Goal: Transaction & Acquisition: Book appointment/travel/reservation

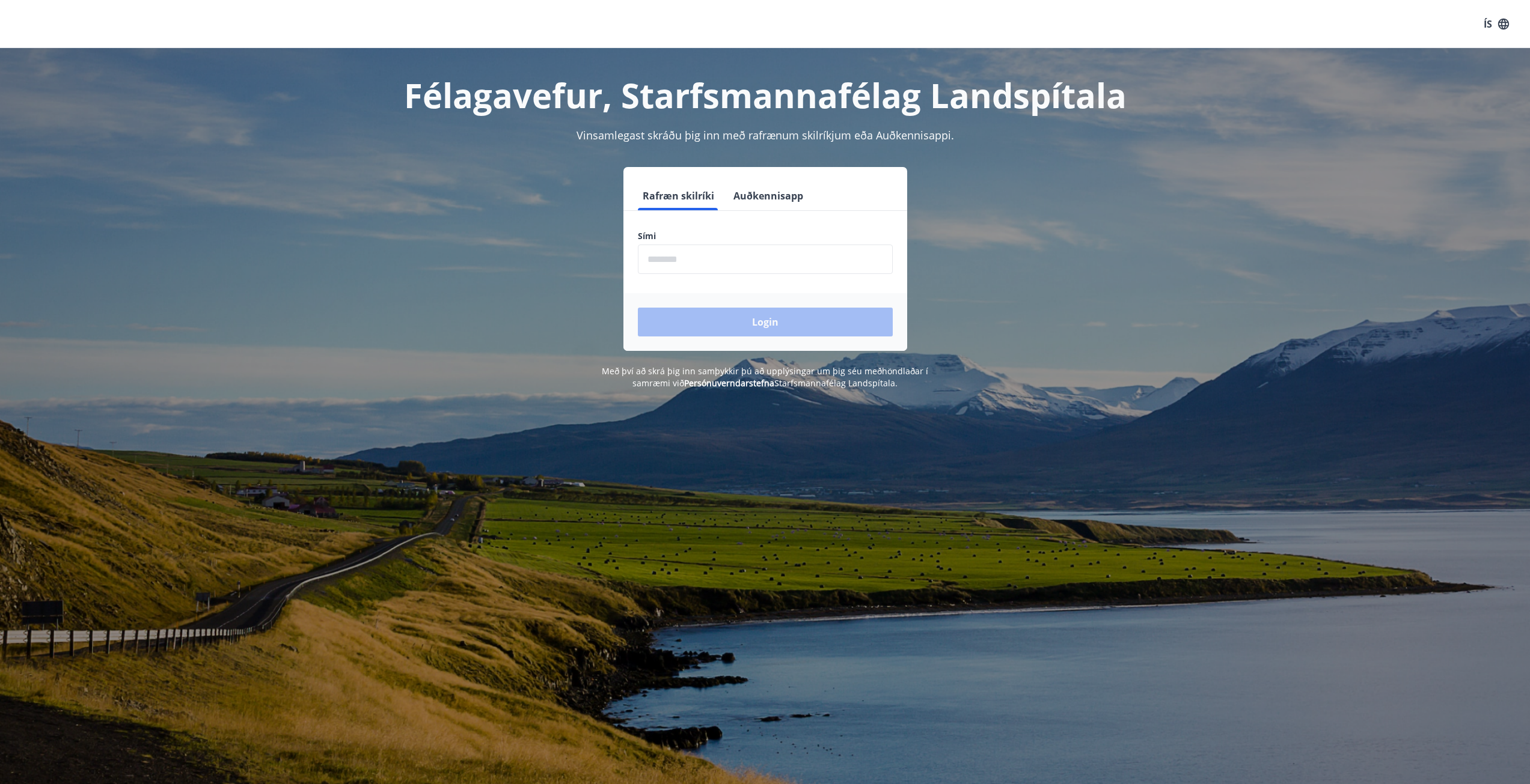
click at [657, 261] on input "phone" at bounding box center [765, 259] width 255 height 29
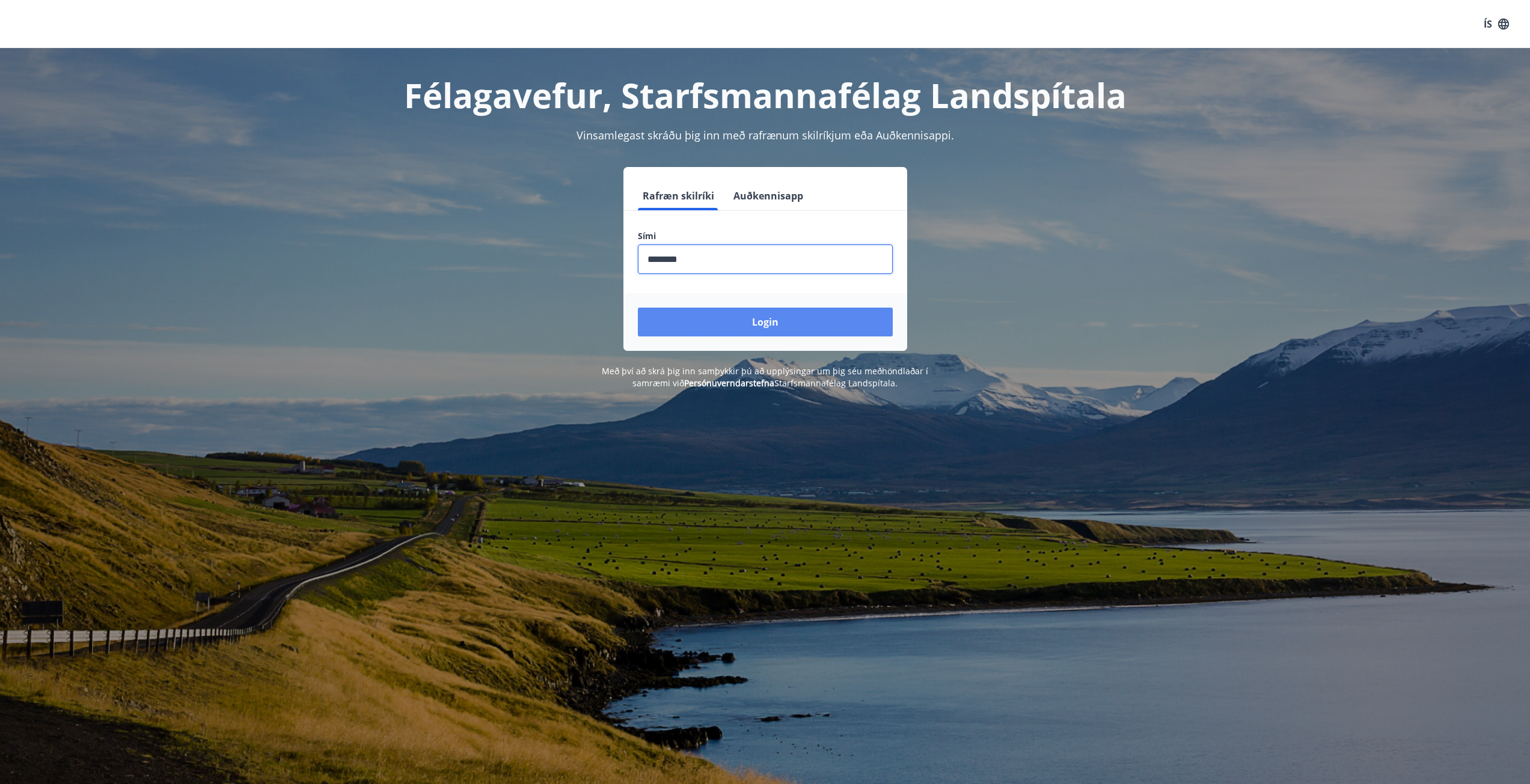
type input "********"
click at [719, 313] on button "Login" at bounding box center [765, 322] width 255 height 29
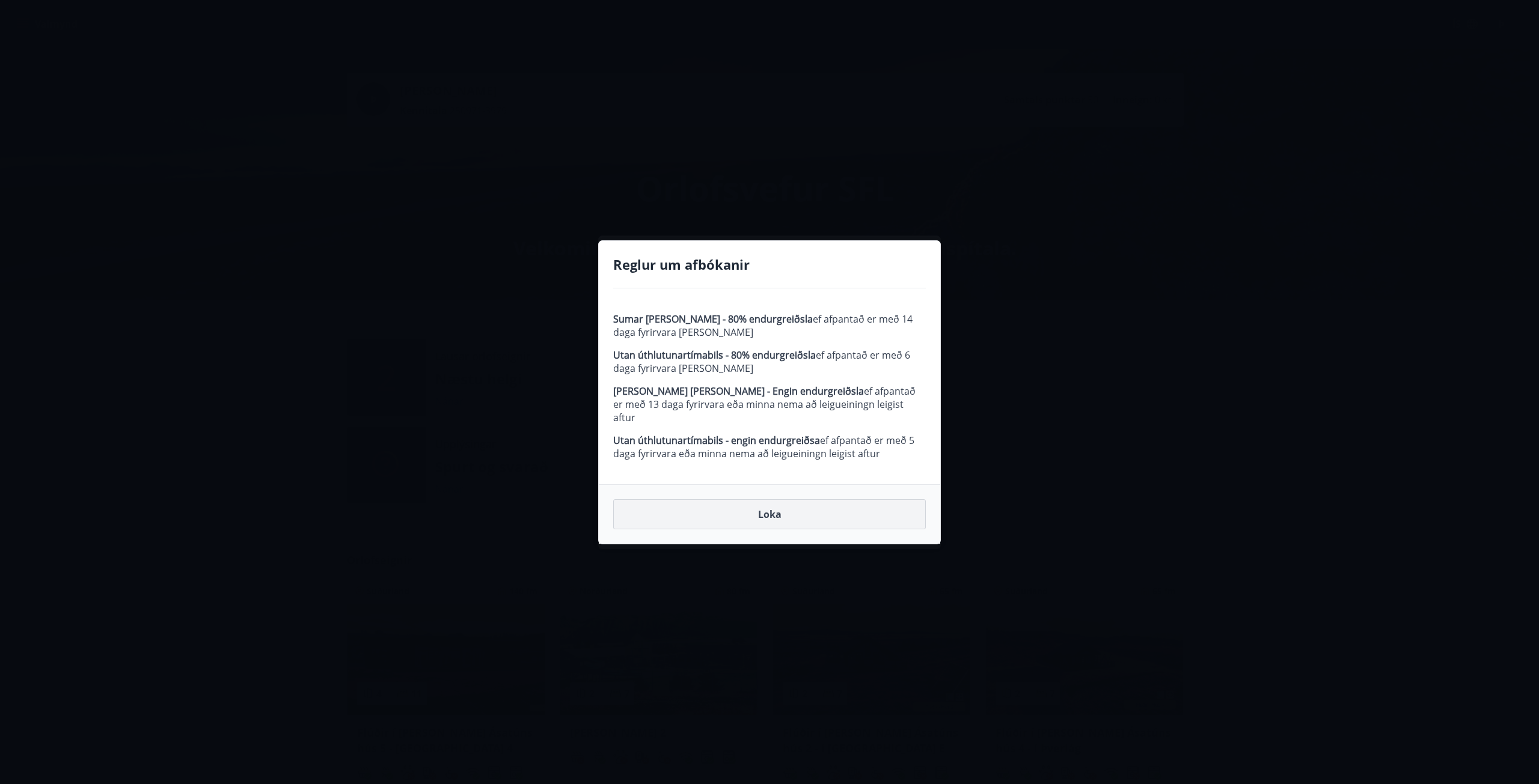
click at [784, 504] on button "Loka" at bounding box center [770, 515] width 313 height 30
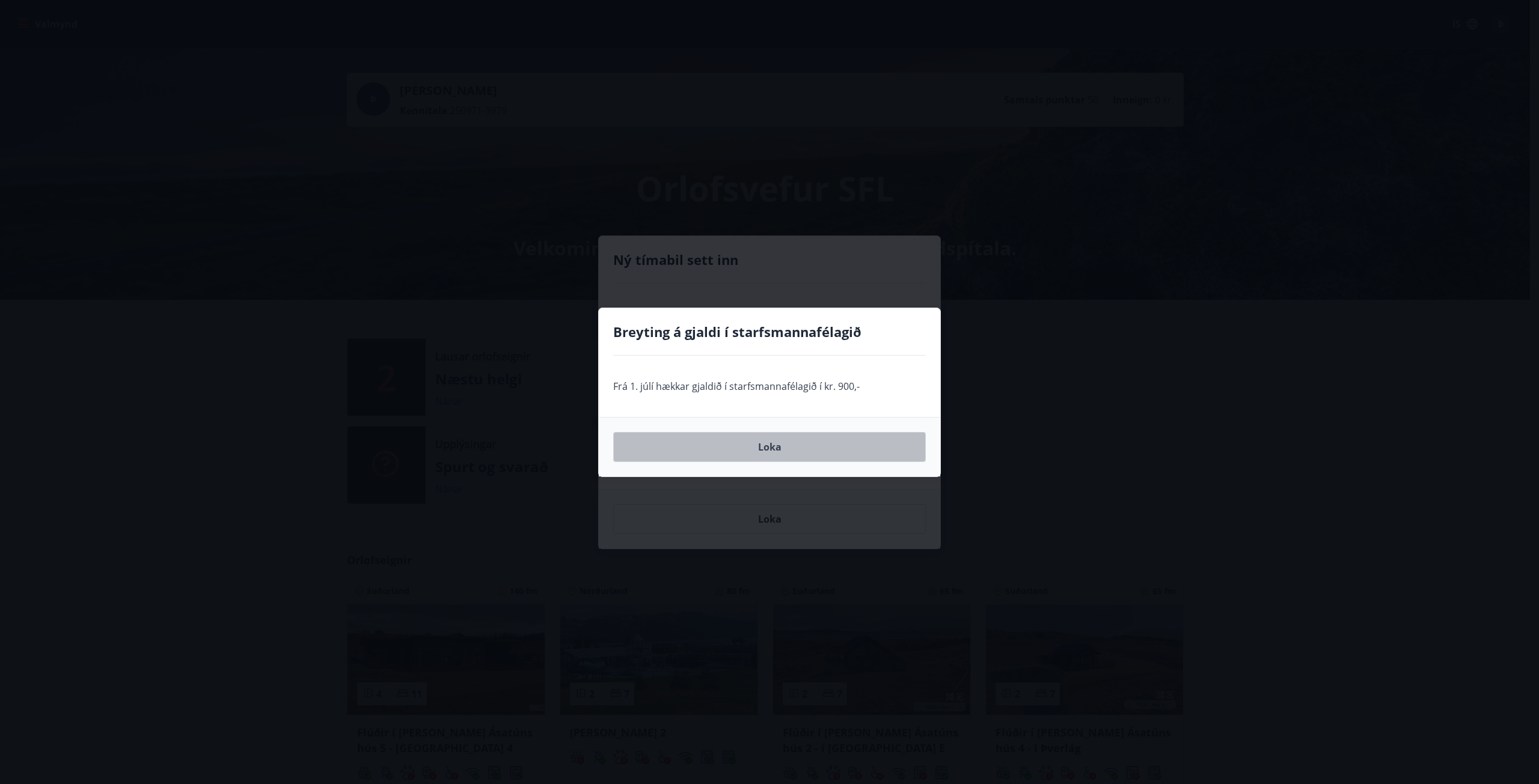
click at [767, 451] on button "Loka" at bounding box center [770, 447] width 313 height 30
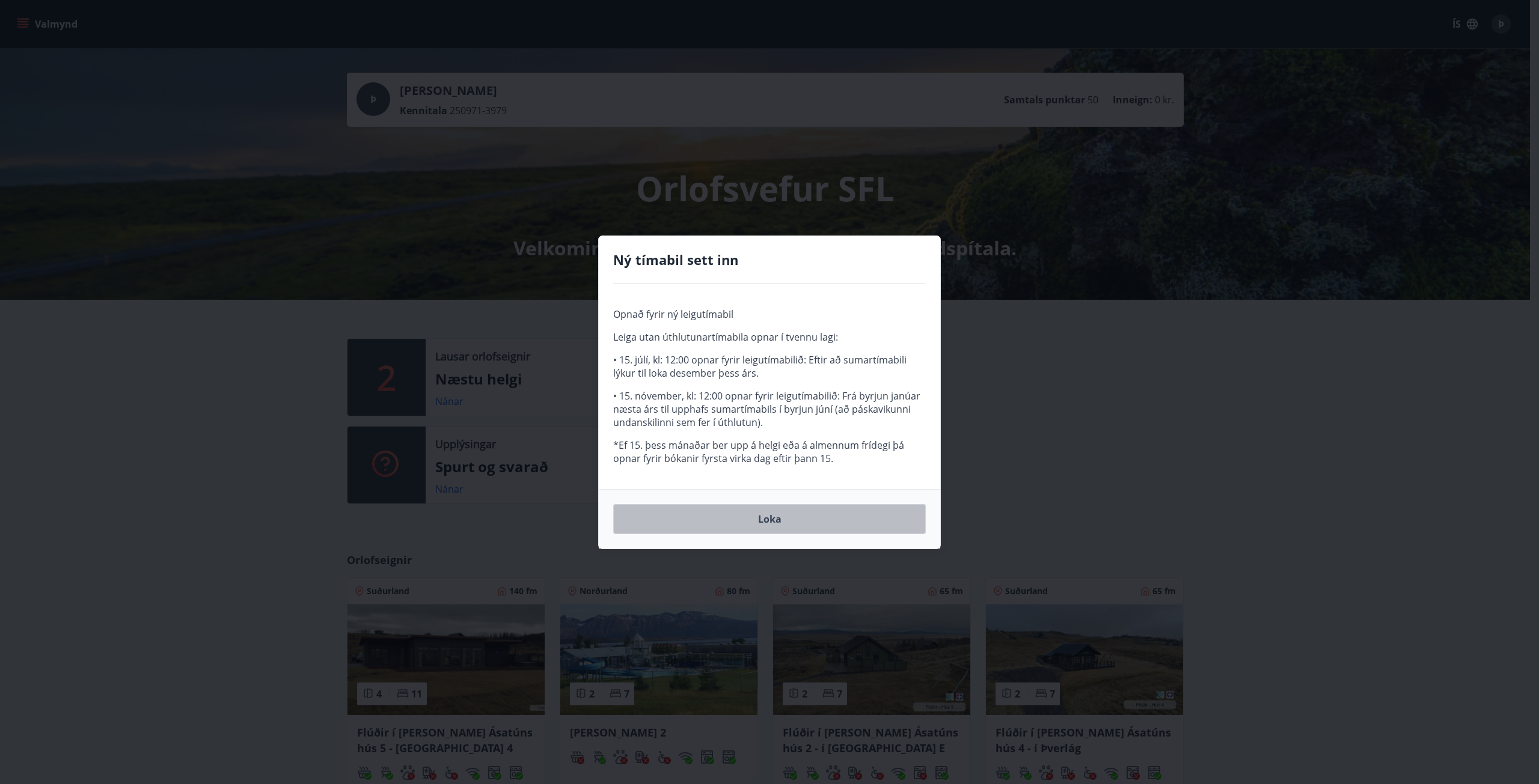
click at [746, 517] on button "Loka" at bounding box center [770, 519] width 313 height 30
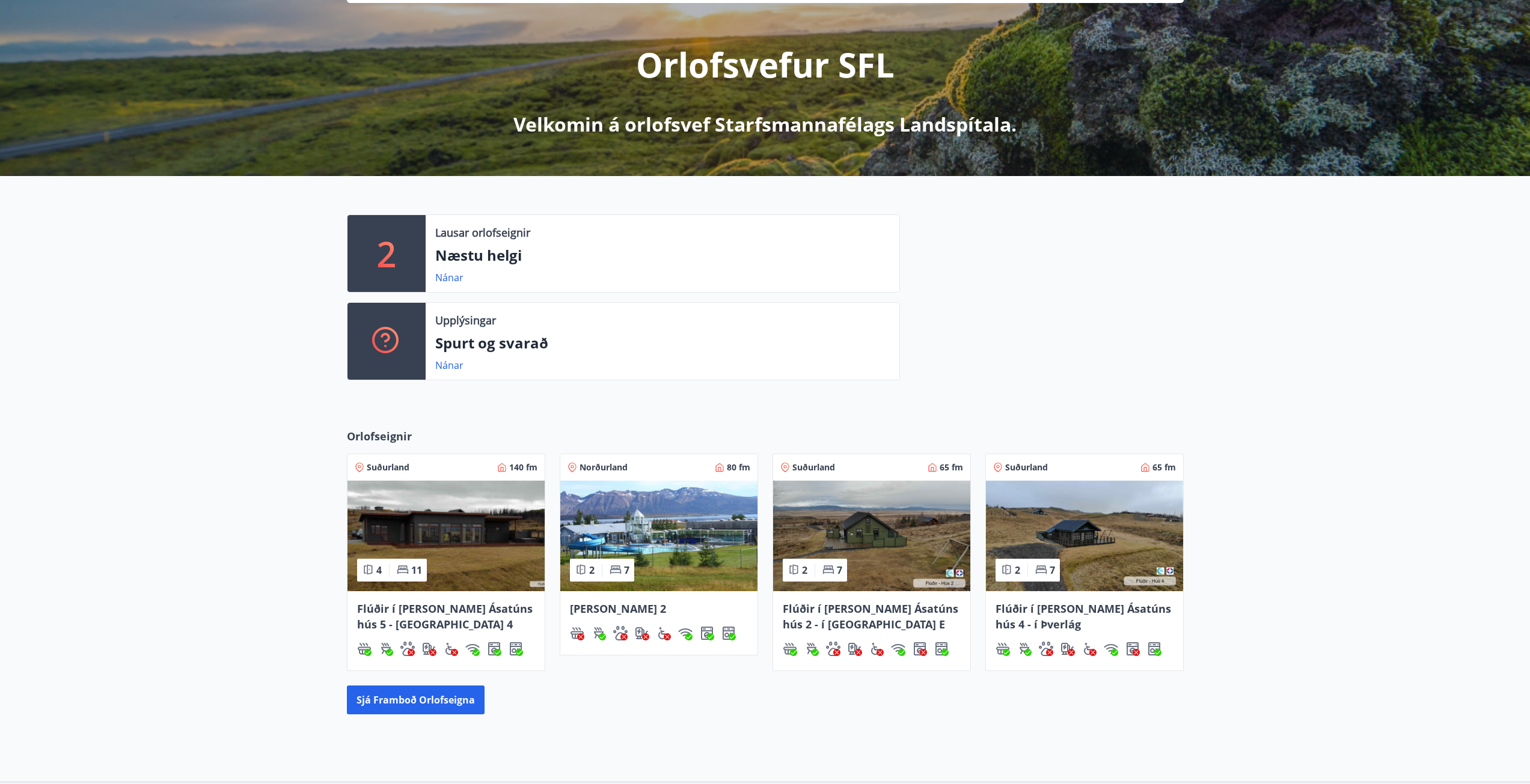
scroll to position [180, 0]
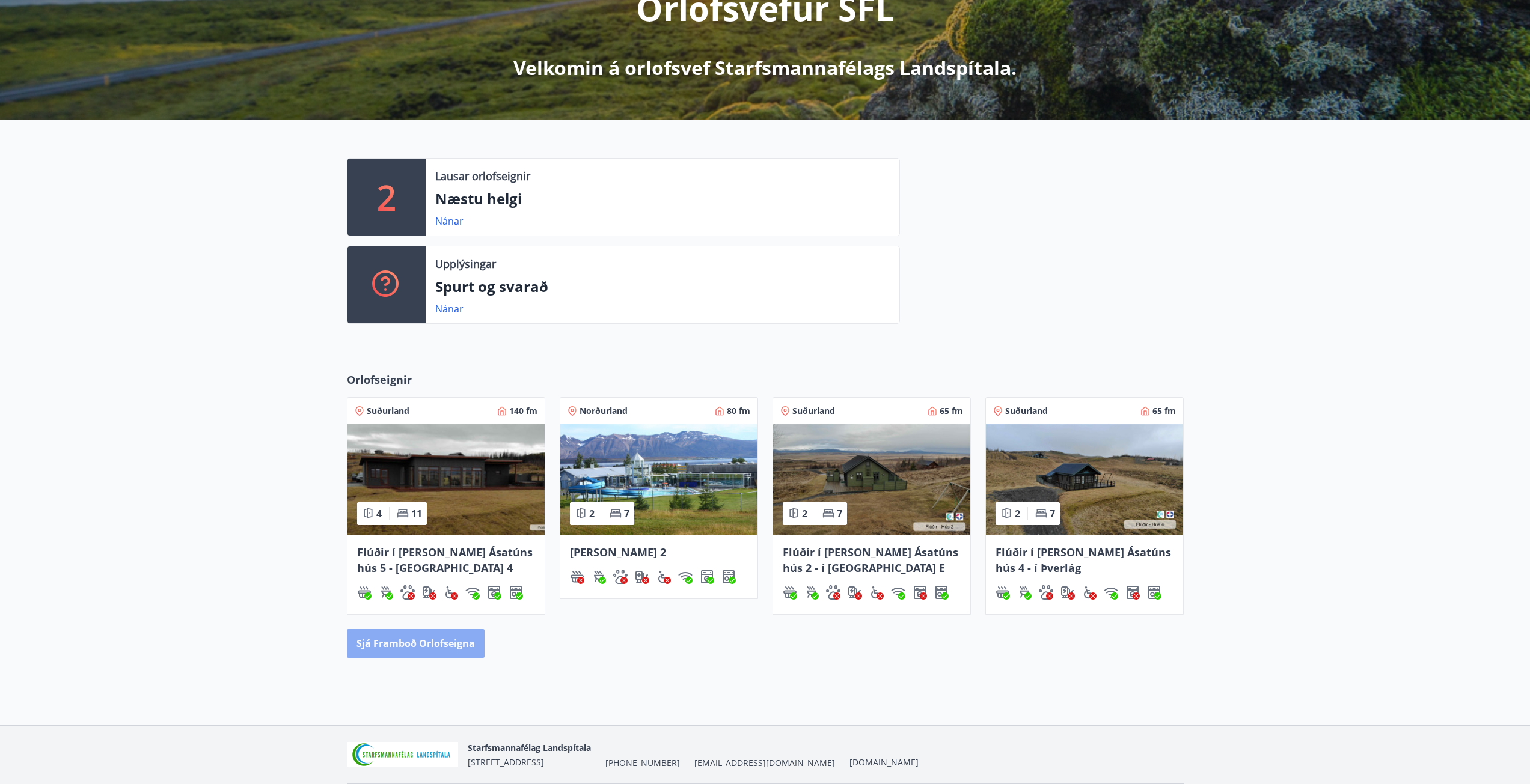
click at [418, 642] on button "Sjá framboð orlofseigna" at bounding box center [415, 643] width 137 height 29
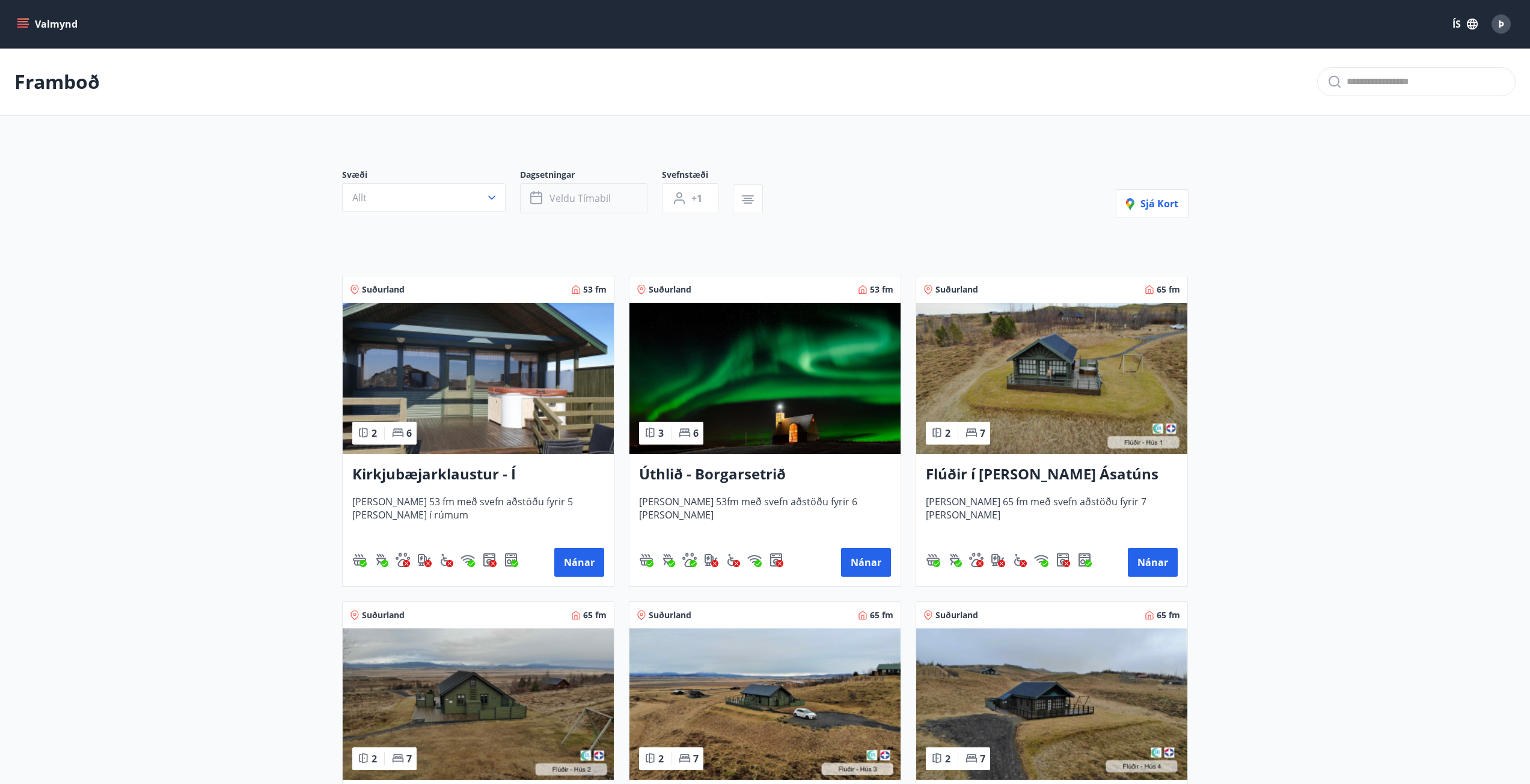
click at [564, 197] on span "Veldu tímabil" at bounding box center [580, 198] width 62 height 14
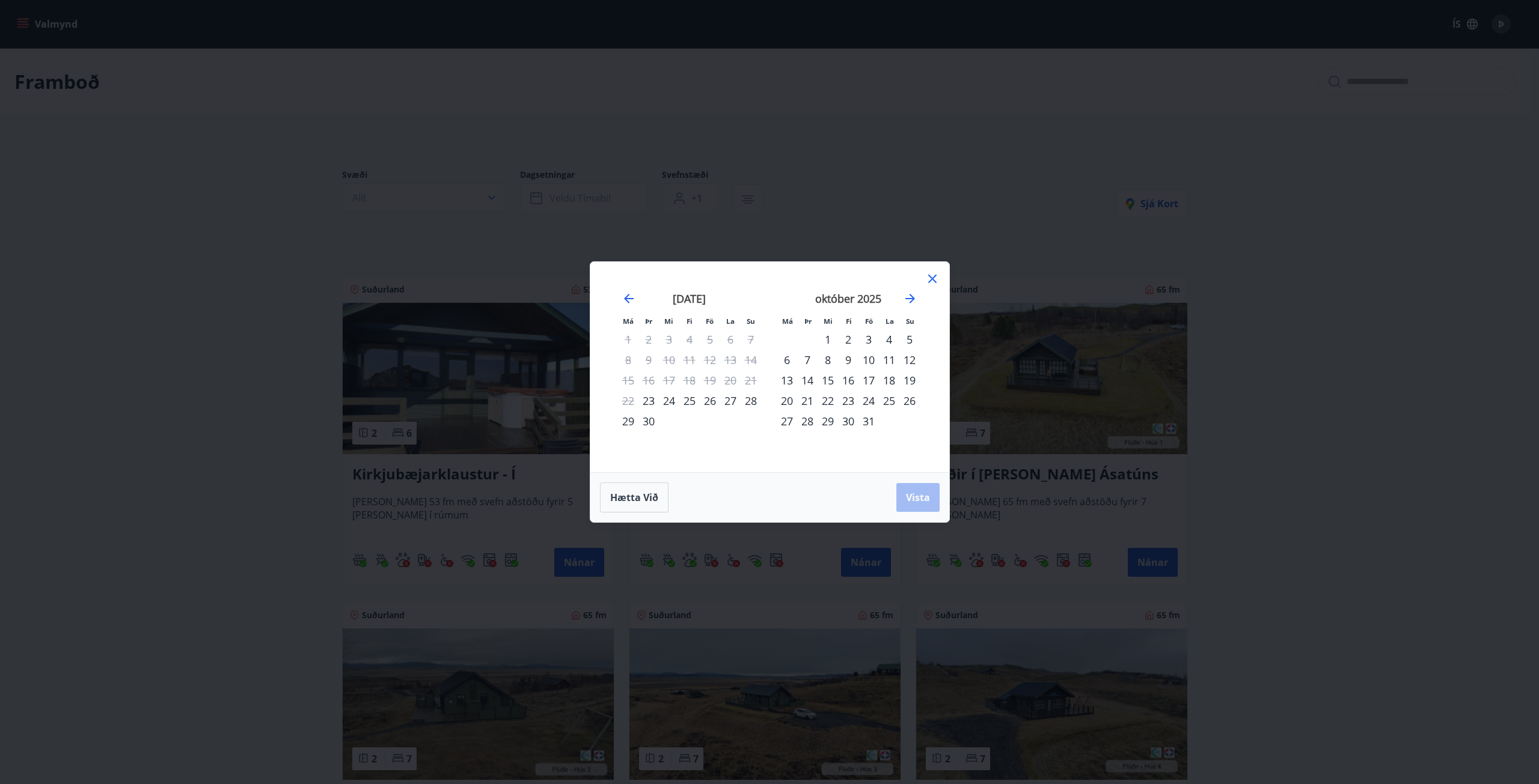
click at [868, 404] on div "24" at bounding box center [868, 401] width 20 height 20
click at [910, 404] on div "26" at bounding box center [910, 401] width 20 height 20
click at [912, 497] on span "Vista" at bounding box center [919, 498] width 24 height 14
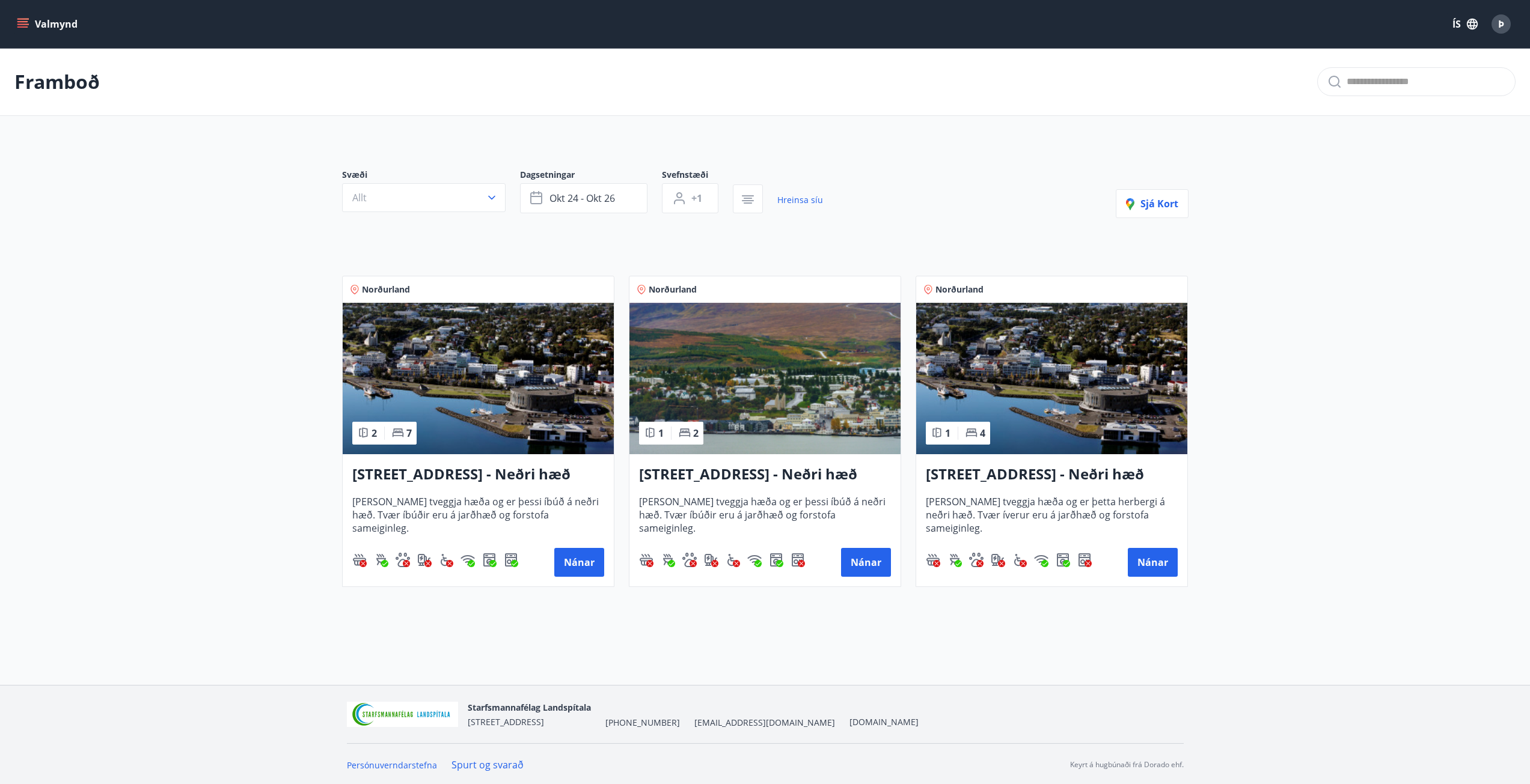
click at [459, 473] on h3 "[STREET_ADDRESS] - Neðri hæð íbúð 3" at bounding box center [478, 475] width 252 height 22
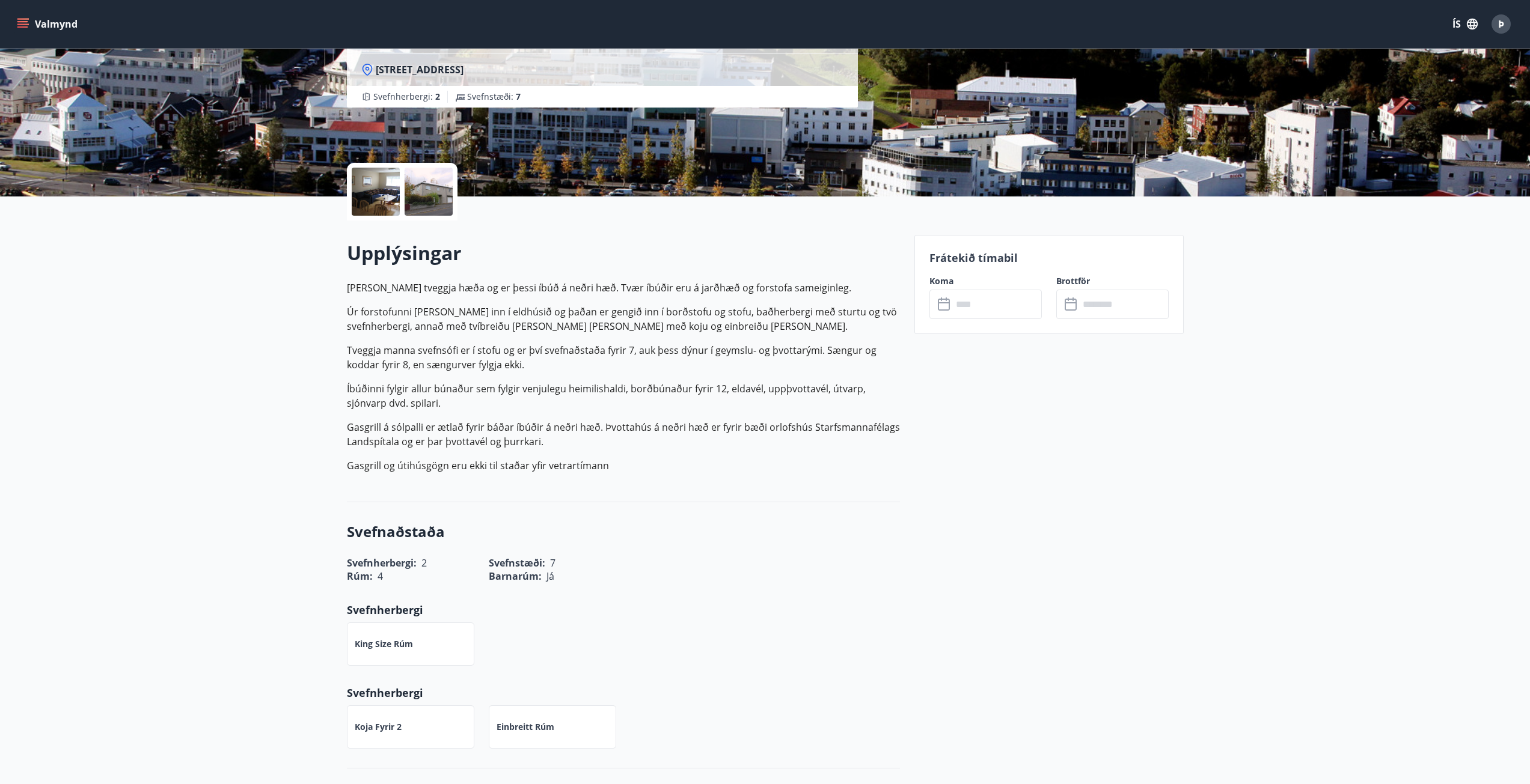
scroll to position [60, 0]
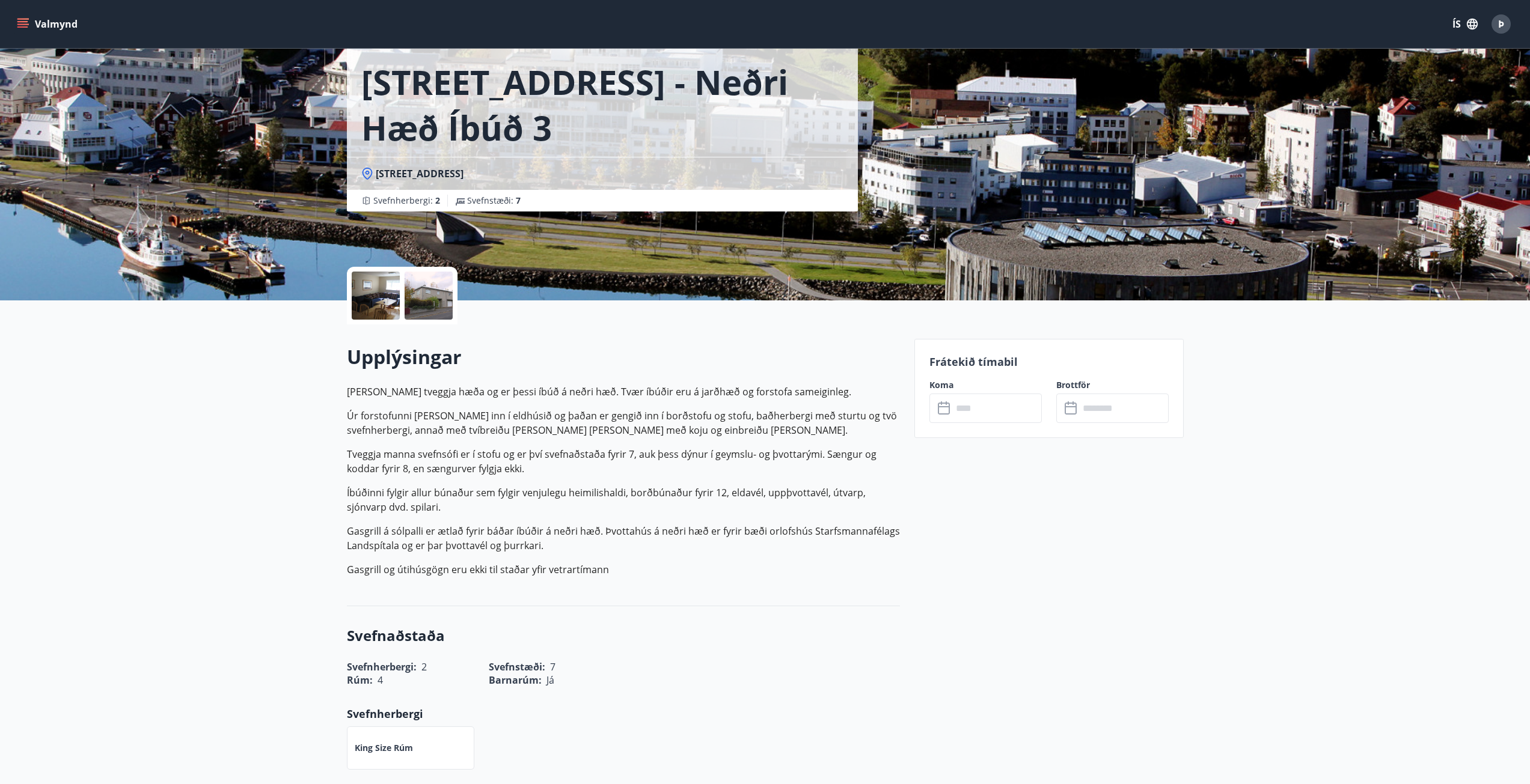
click at [977, 415] on input "text" at bounding box center [997, 408] width 89 height 29
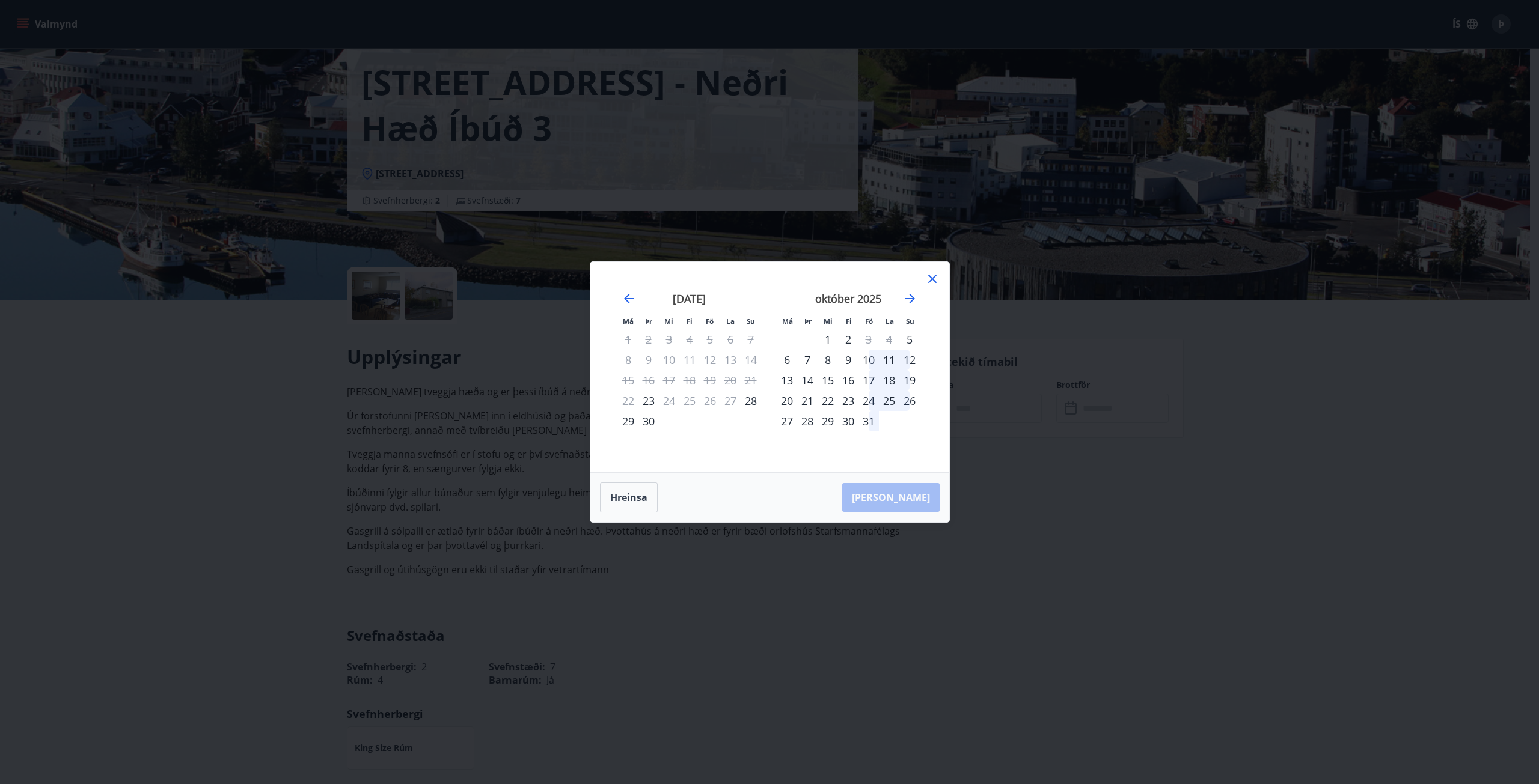
click at [868, 402] on div "24" at bounding box center [868, 401] width 20 height 20
click at [936, 276] on icon at bounding box center [932, 278] width 14 height 14
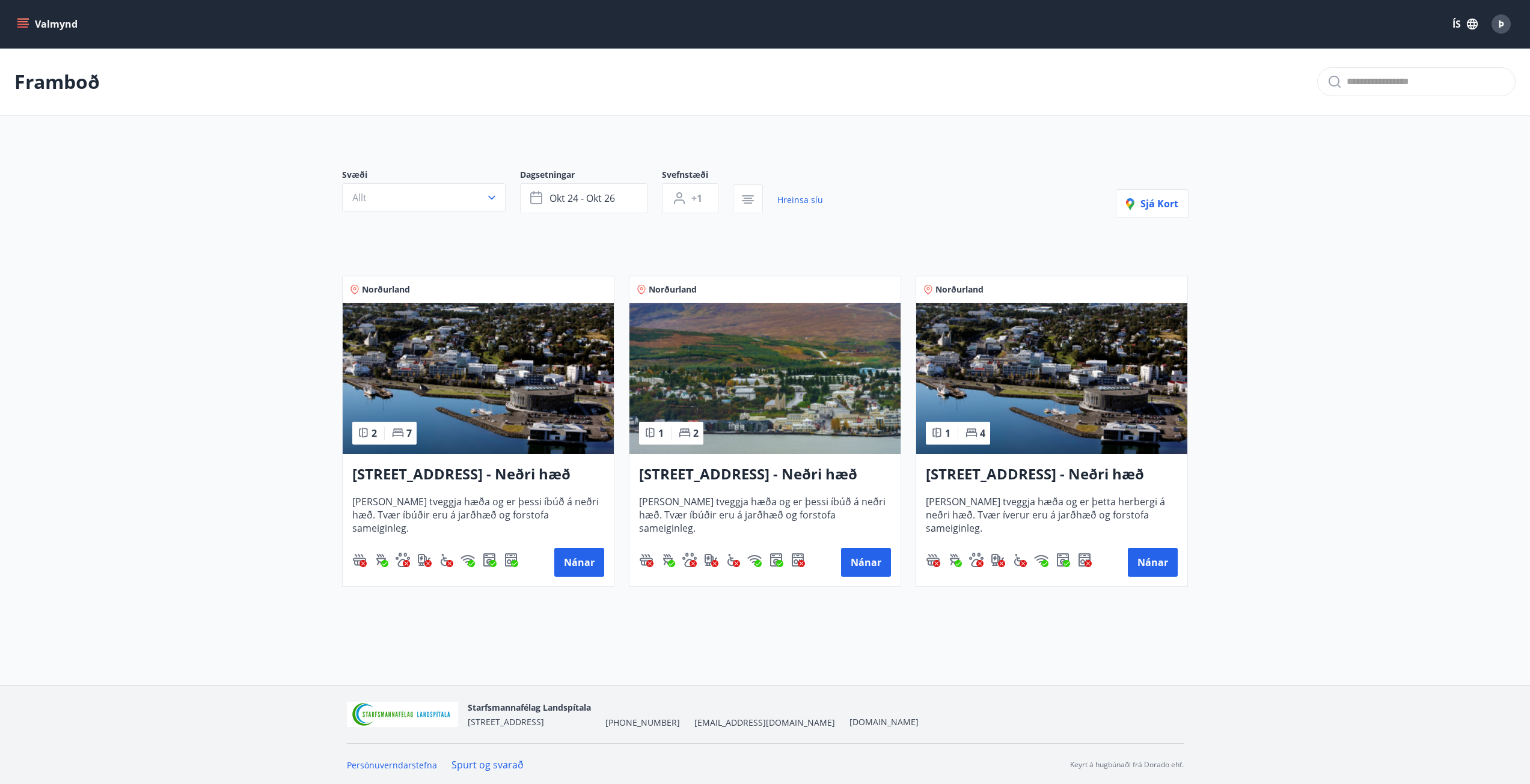
scroll to position [2, 0]
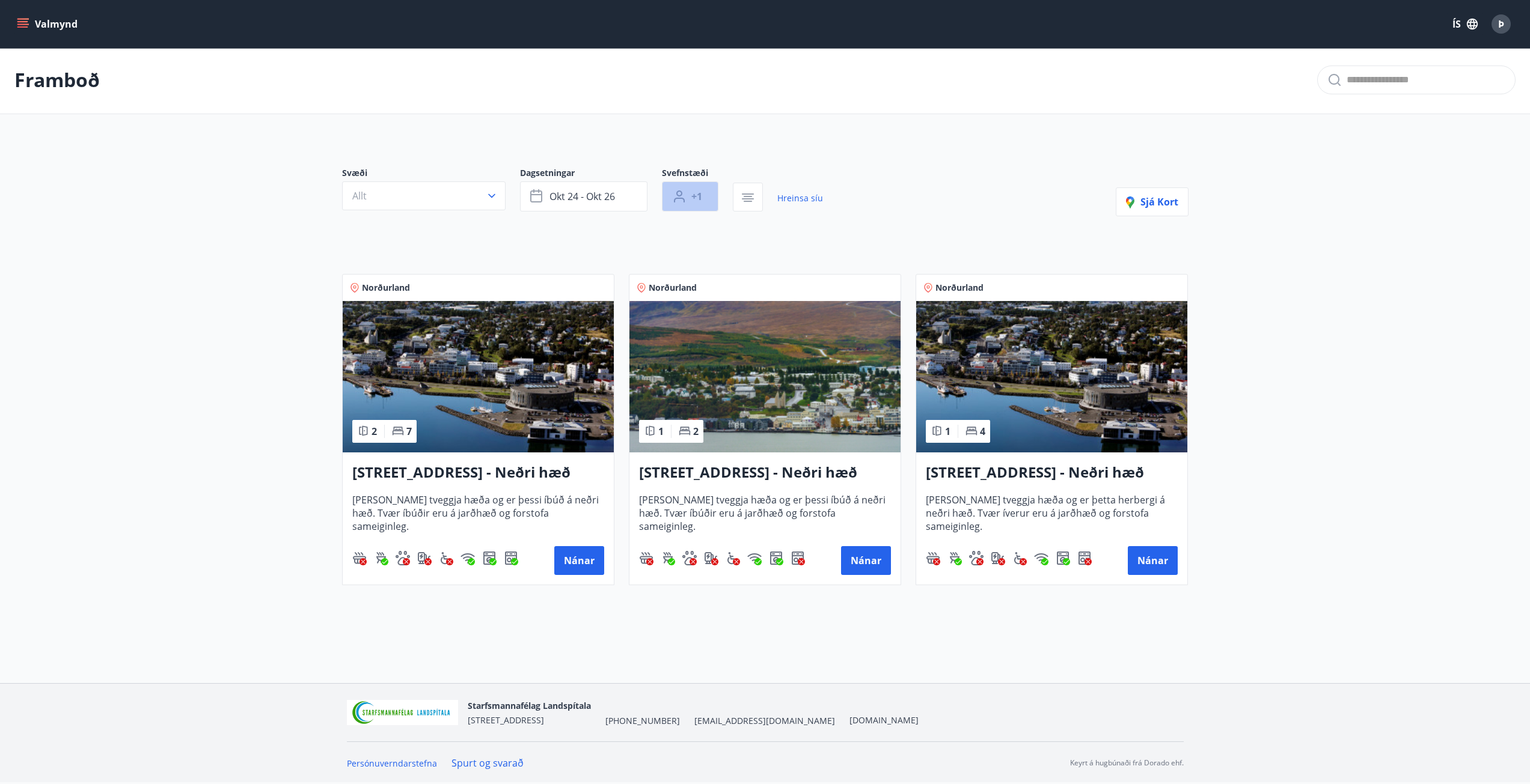
click at [699, 198] on span "+1" at bounding box center [697, 196] width 11 height 14
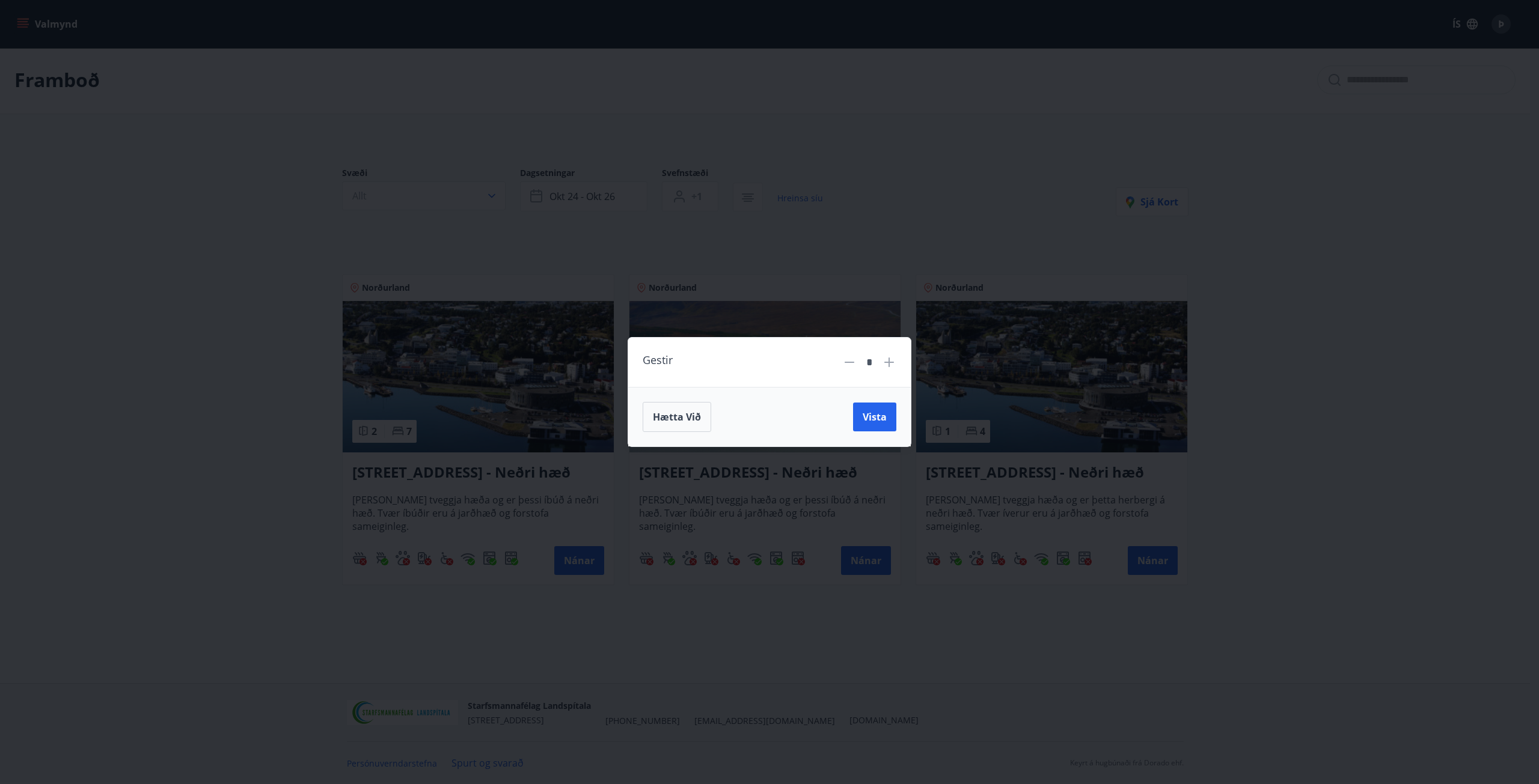
click at [887, 361] on icon at bounding box center [889, 362] width 14 height 14
type input "*"
click at [868, 424] on button "Vista" at bounding box center [875, 417] width 43 height 29
